Goal: Task Accomplishment & Management: Use online tool/utility

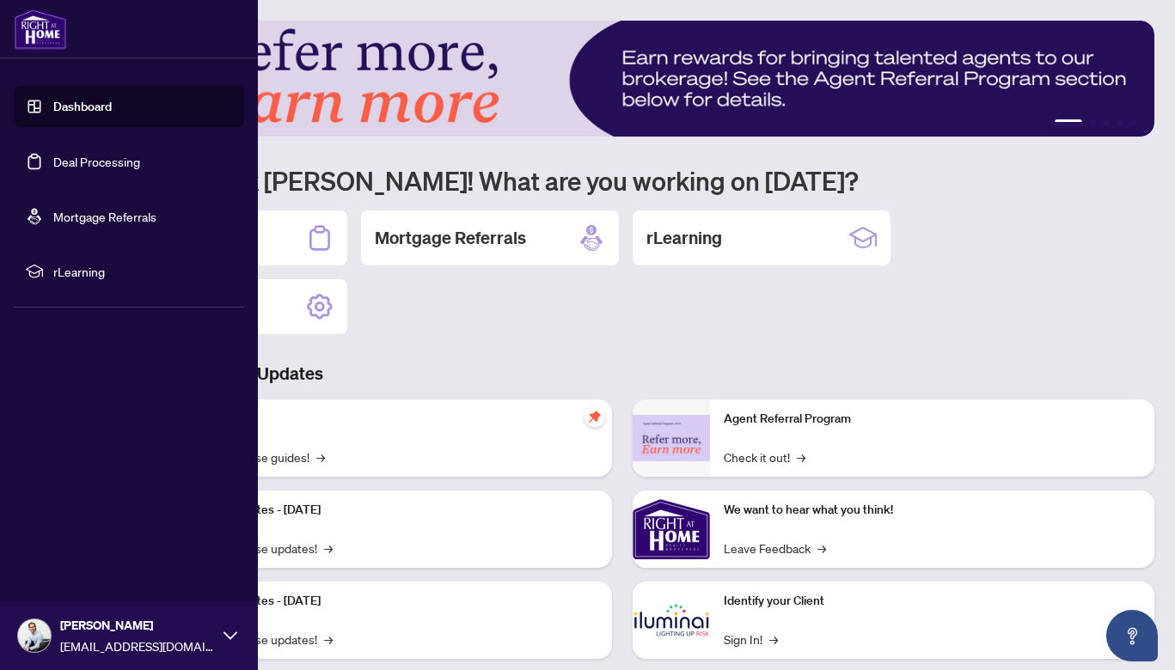
click at [53, 164] on link "Deal Processing" at bounding box center [96, 161] width 87 height 15
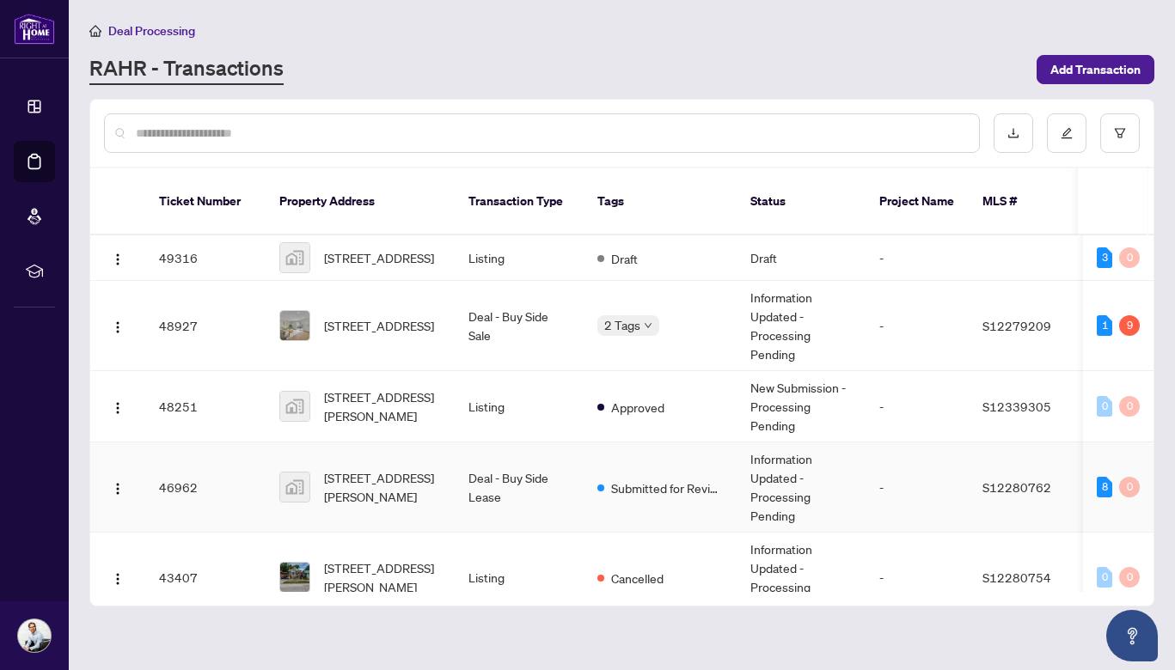
click at [357, 470] on span "[STREET_ADDRESS][PERSON_NAME]" at bounding box center [382, 487] width 117 height 38
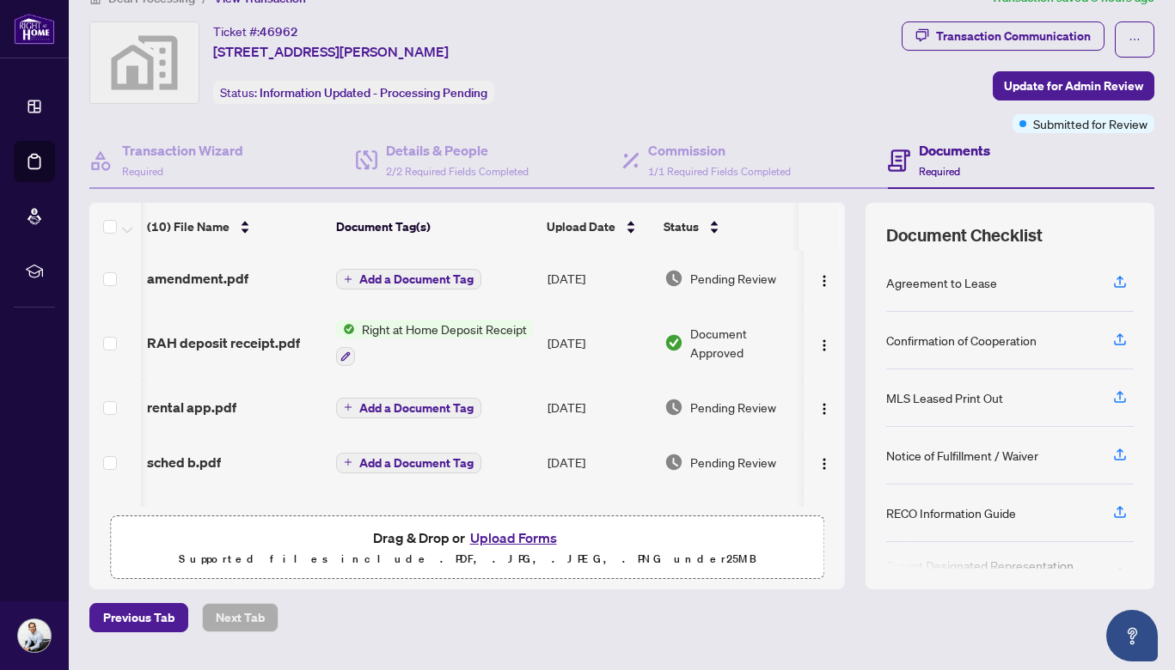
scroll to position [0, 1]
click at [1030, 89] on span "Update for Admin Review" at bounding box center [1073, 86] width 139 height 28
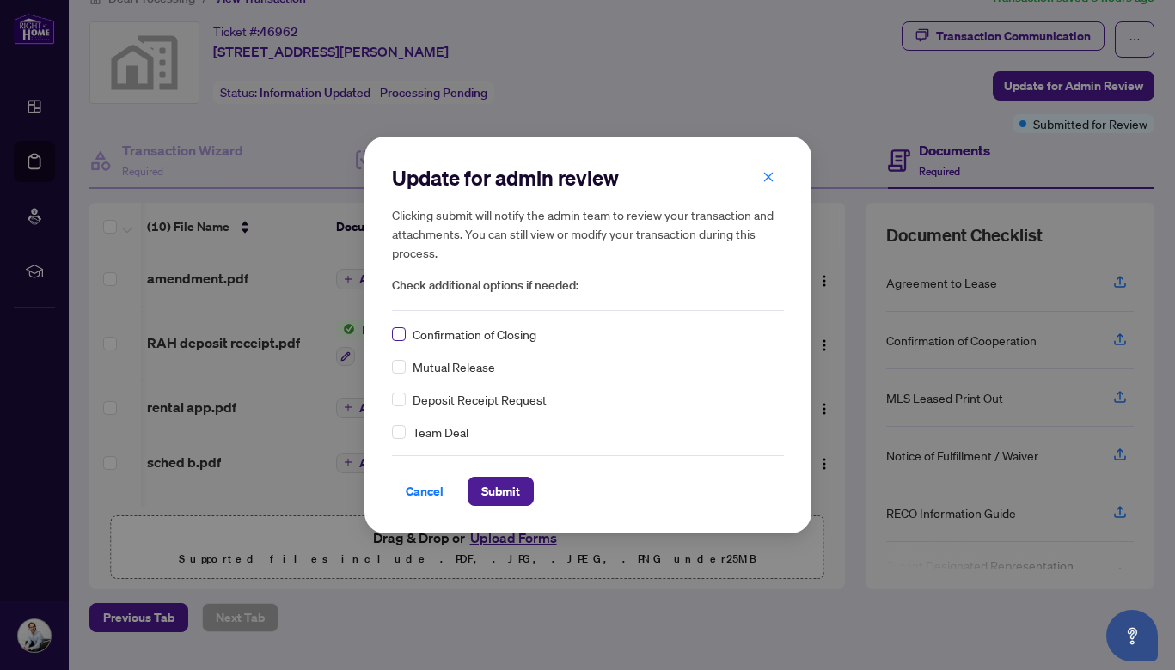
click at [394, 339] on span at bounding box center [399, 334] width 14 height 14
click at [487, 502] on span "Submit" at bounding box center [500, 492] width 39 height 28
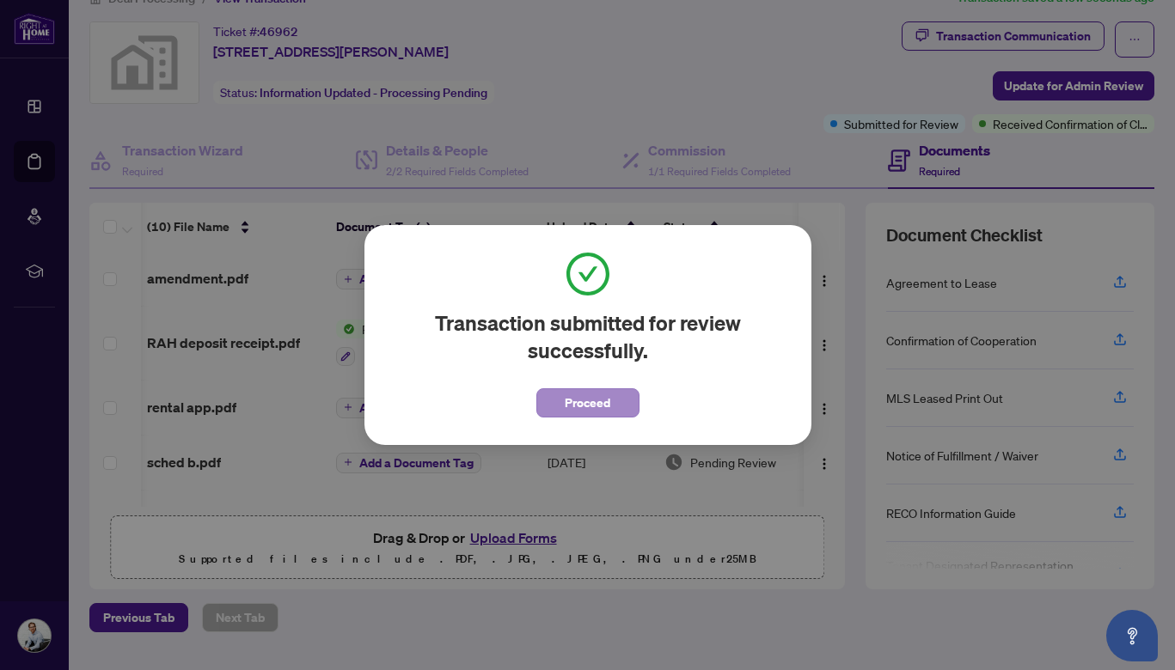
click at [596, 401] on span "Proceed" at bounding box center [588, 403] width 46 height 28
